Goal: Understand process/instructions: Learn how to perform a task or action

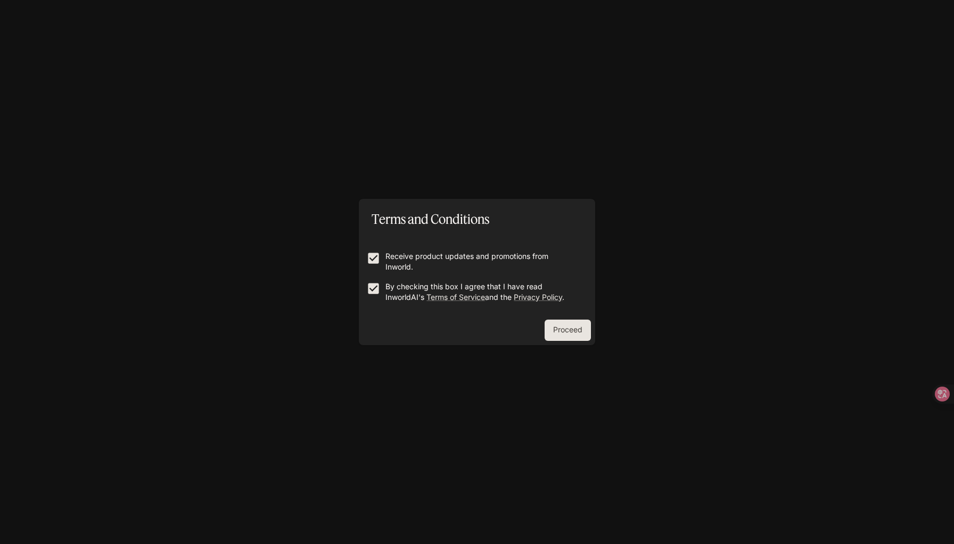
click at [572, 333] on button "Proceed" at bounding box center [567, 330] width 46 height 21
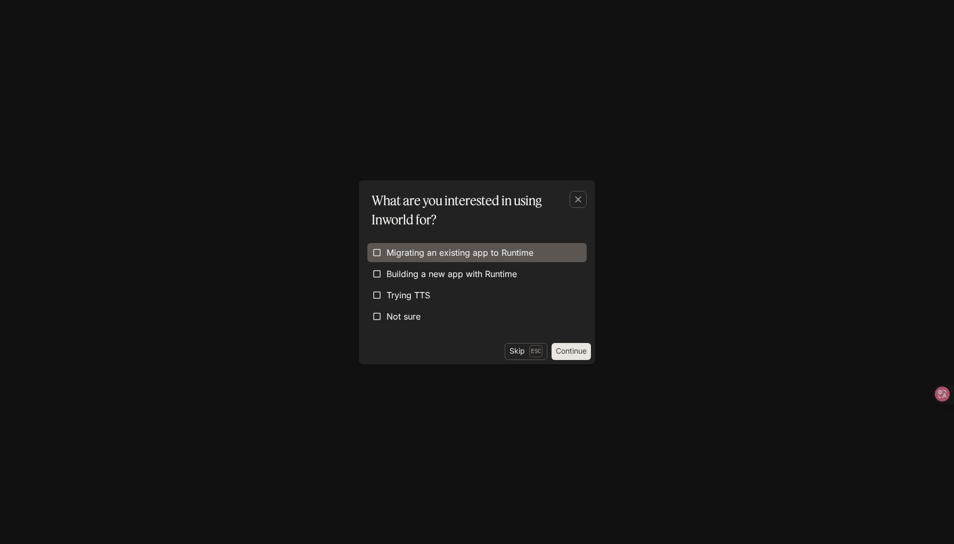
click at [476, 255] on span "Migrating an existing app to Runtime" at bounding box center [459, 252] width 147 height 13
click at [567, 349] on button "Continue" at bounding box center [570, 351] width 39 height 17
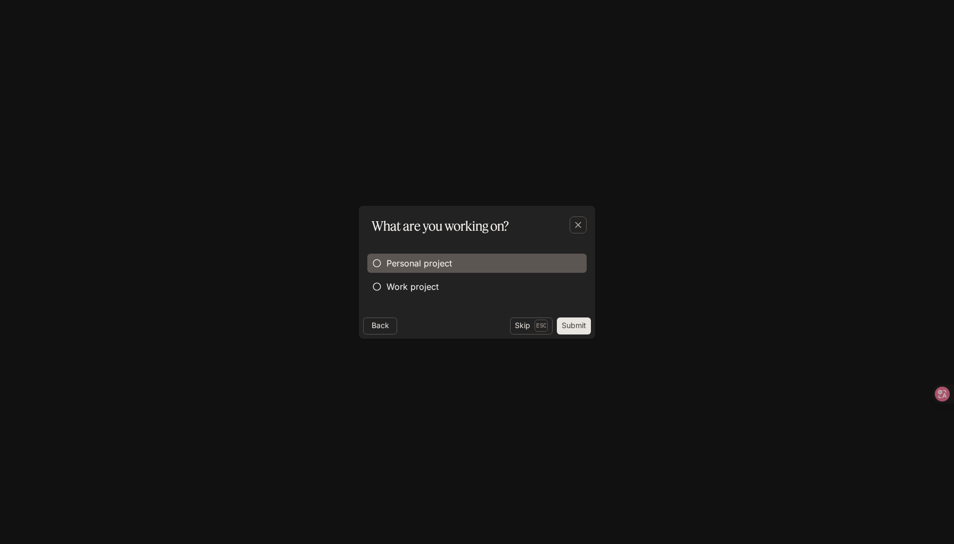
click at [440, 260] on span "Personal project" at bounding box center [418, 263] width 65 height 13
click at [578, 320] on button "Submit" at bounding box center [574, 326] width 34 height 17
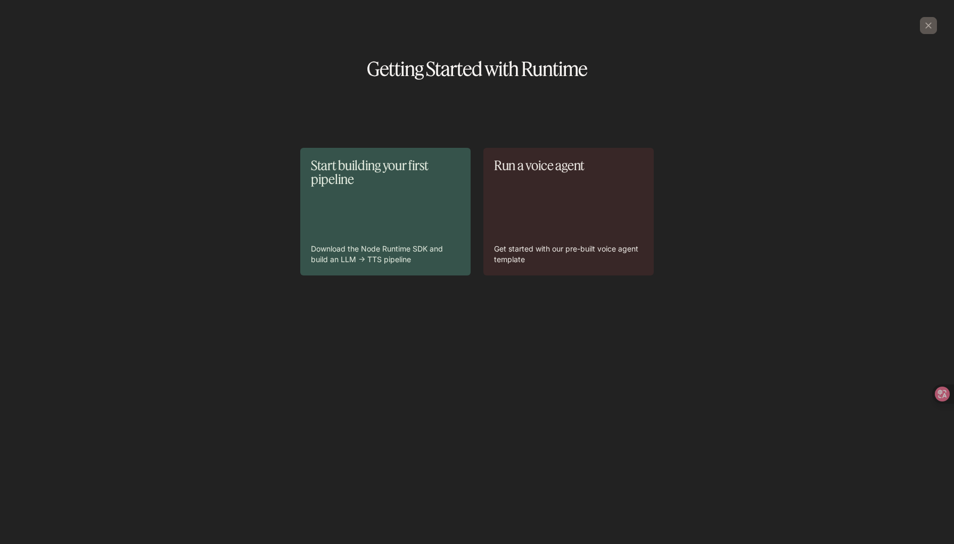
click at [407, 210] on div "Start building your first pipeline Download the Node Runtime SDK and build an L…" at bounding box center [385, 212] width 149 height 106
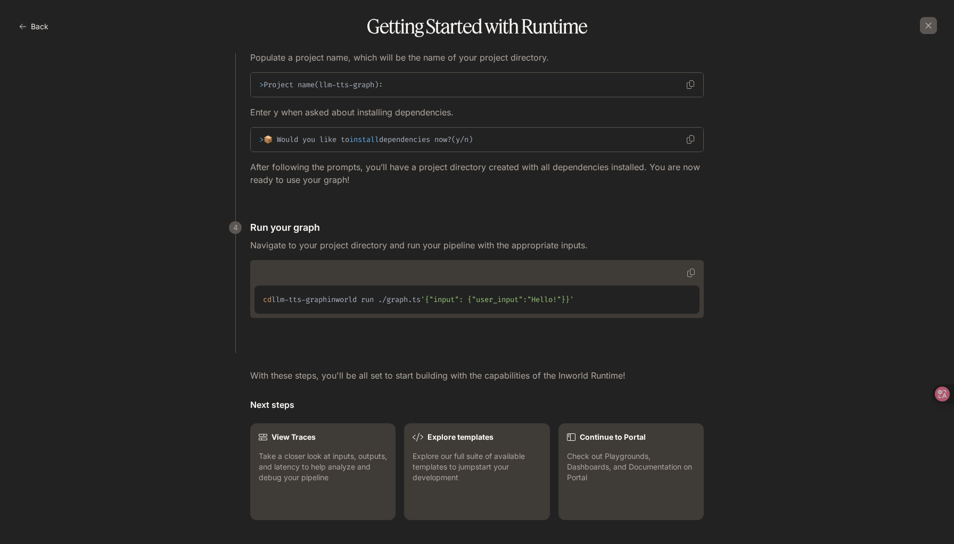
scroll to position [924, 0]
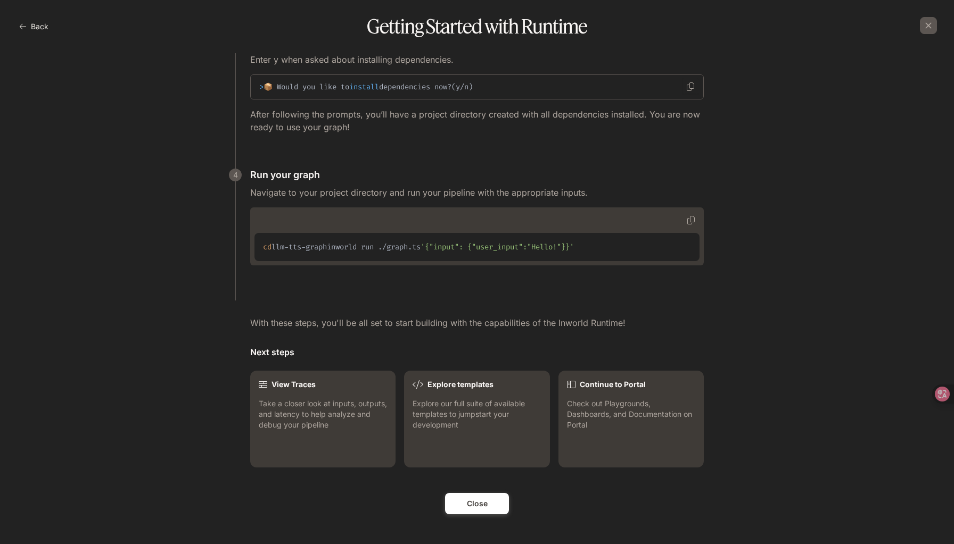
click at [491, 504] on button "Close" at bounding box center [477, 503] width 64 height 21
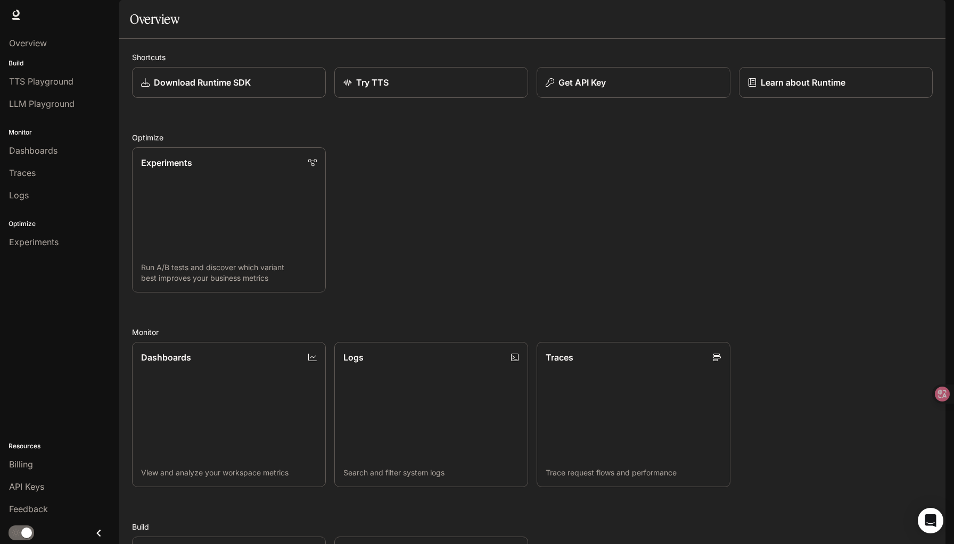
click at [499, 231] on div "Experiments Run A/B tests and discover which variant best improves your busines…" at bounding box center [527, 216] width 809 height 154
